Goal: Navigation & Orientation: Go to known website

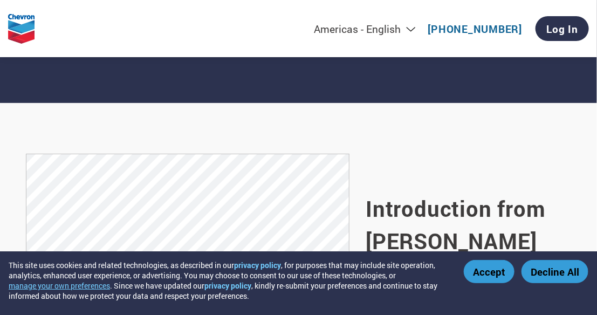
scroll to position [850, 0]
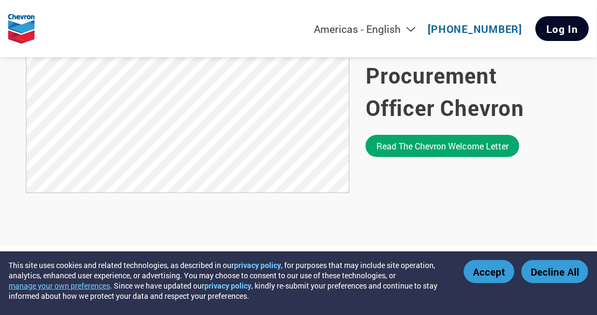
click at [564, 30] on link "Log In" at bounding box center [562, 28] width 53 height 25
